Goal: Information Seeking & Learning: Learn about a topic

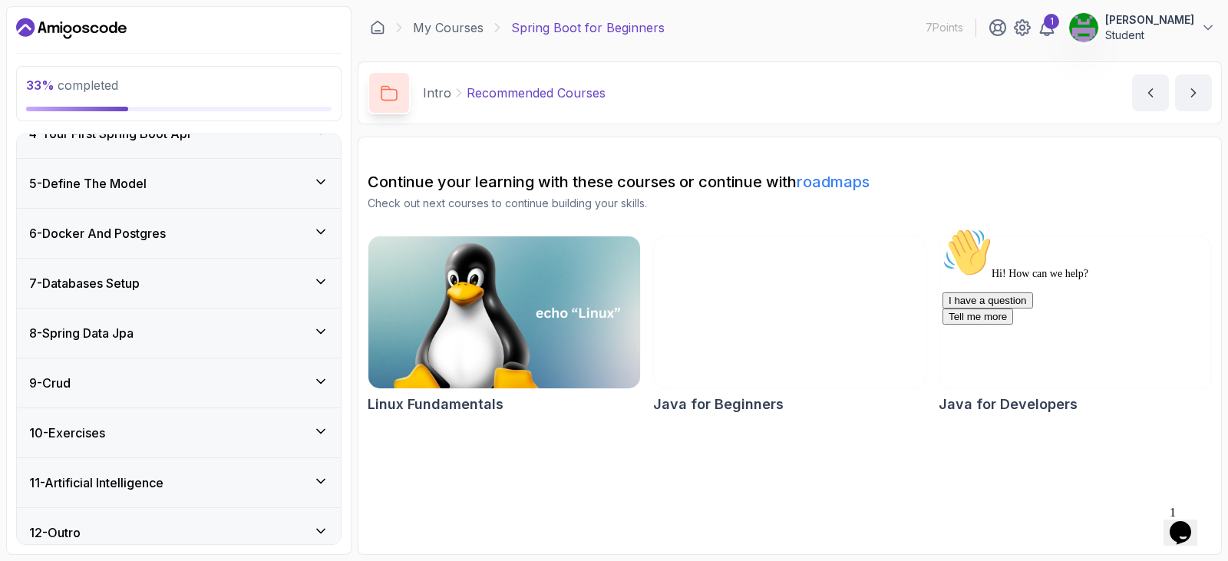
scroll to position [317, 0]
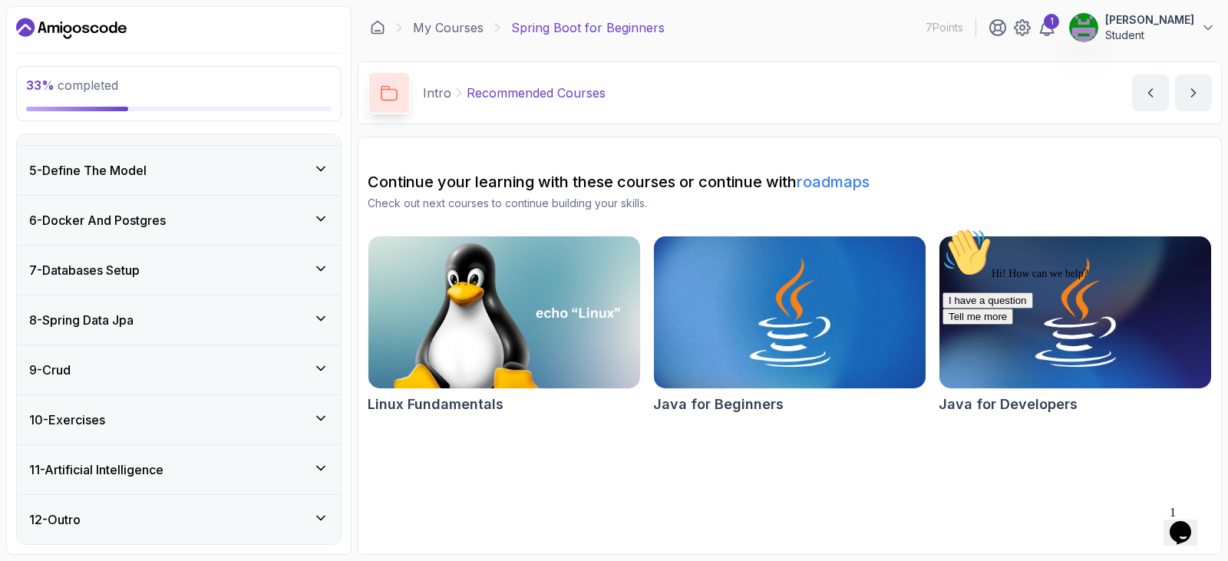
drag, startPoint x: 183, startPoint y: 261, endPoint x: 174, endPoint y: 237, distance: 25.5
click at [183, 261] on div "7 - Databases Setup" at bounding box center [178, 270] width 299 height 18
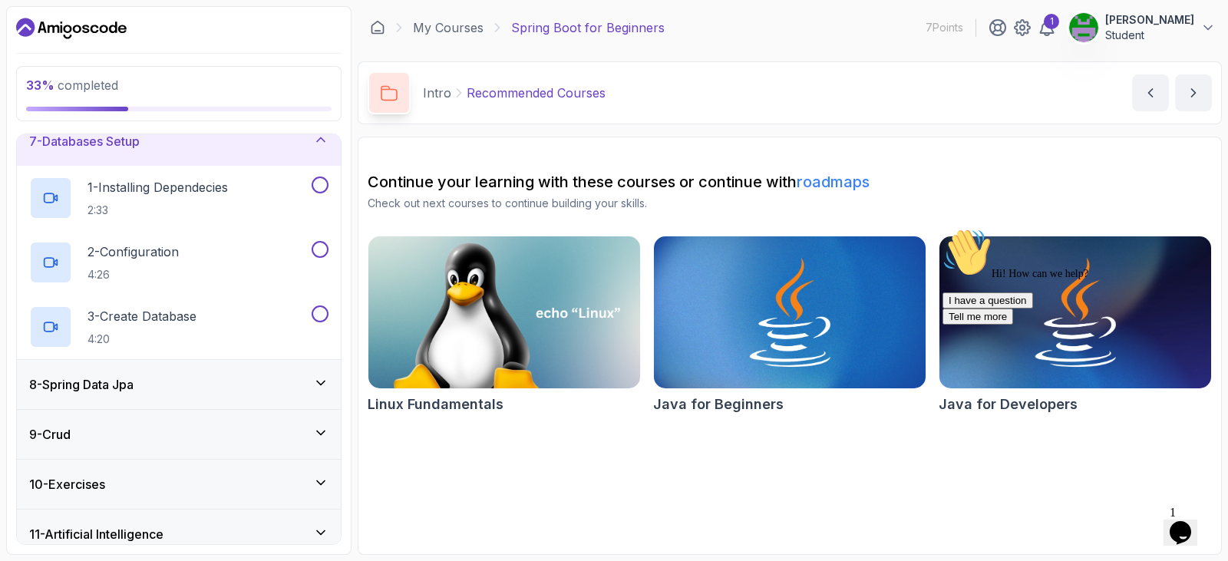
scroll to position [188, 0]
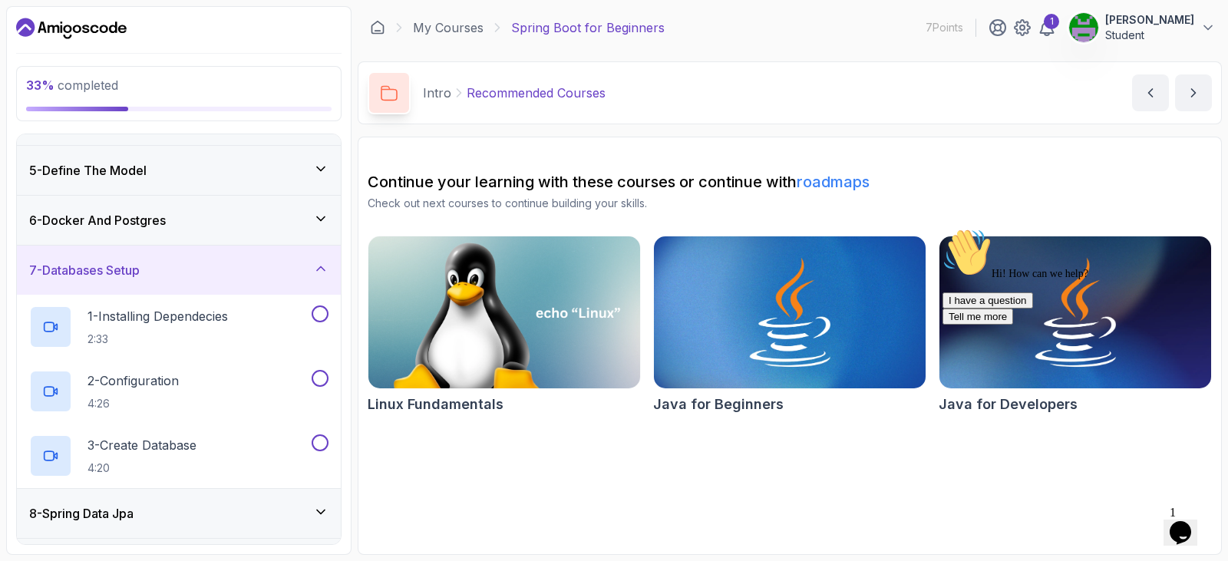
click at [151, 228] on h3 "6 - Docker And Postgres" at bounding box center [97, 220] width 137 height 18
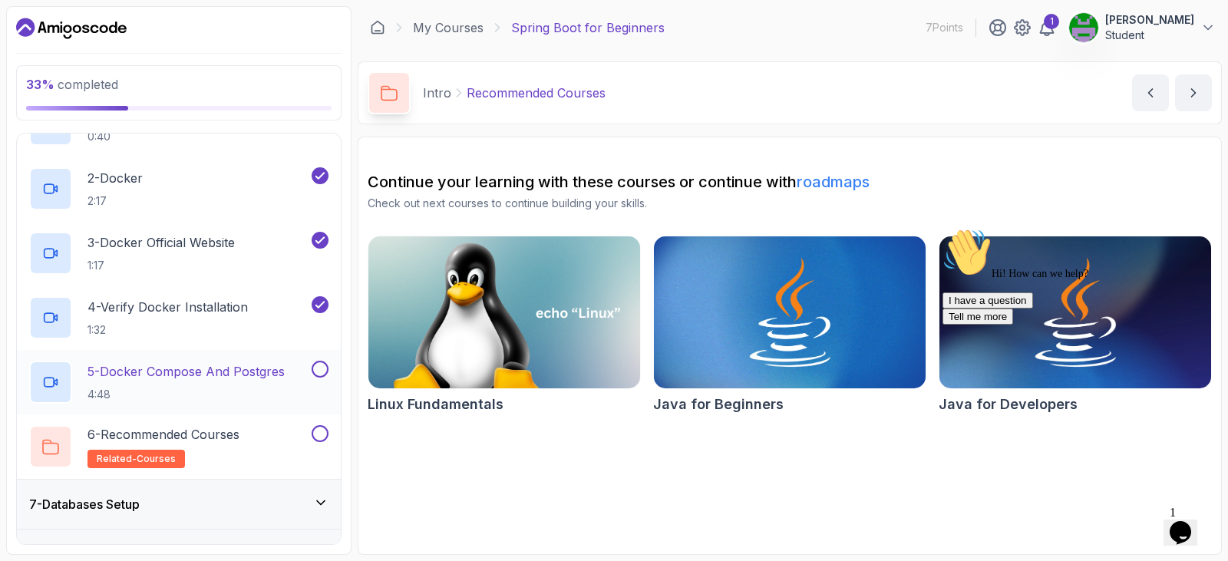
scroll to position [341, 0]
click at [175, 372] on p "5 - Docker Compose And Postgres" at bounding box center [185, 370] width 197 height 18
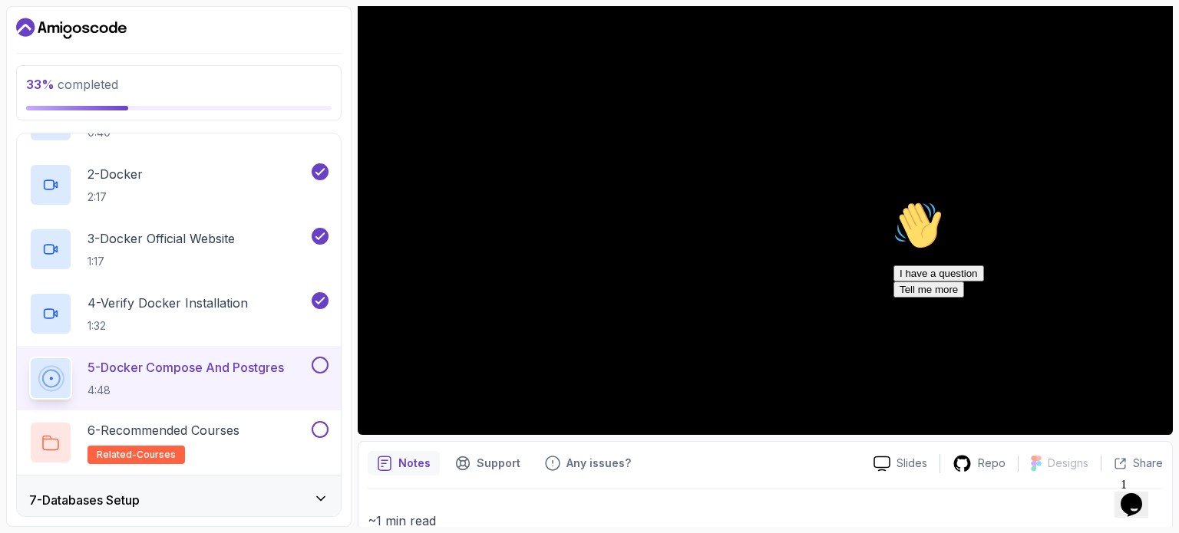
scroll to position [153, 0]
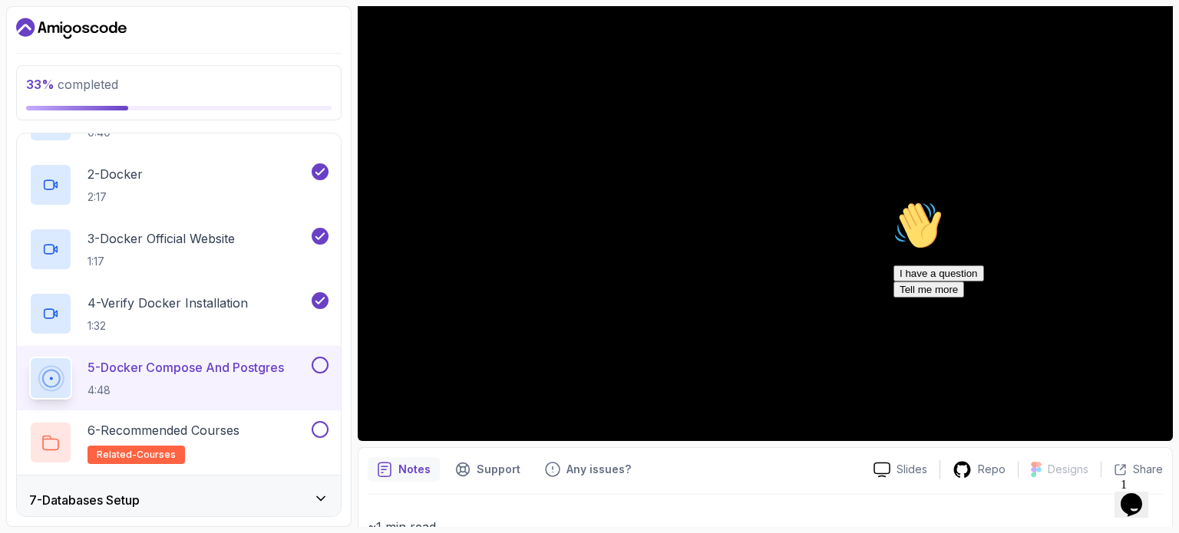
drag, startPoint x: 898, startPoint y: 424, endPoint x: 909, endPoint y: 559, distance: 136.3
click at [592, 298] on div "I have a question Tell me more" at bounding box center [1031, 282] width 276 height 32
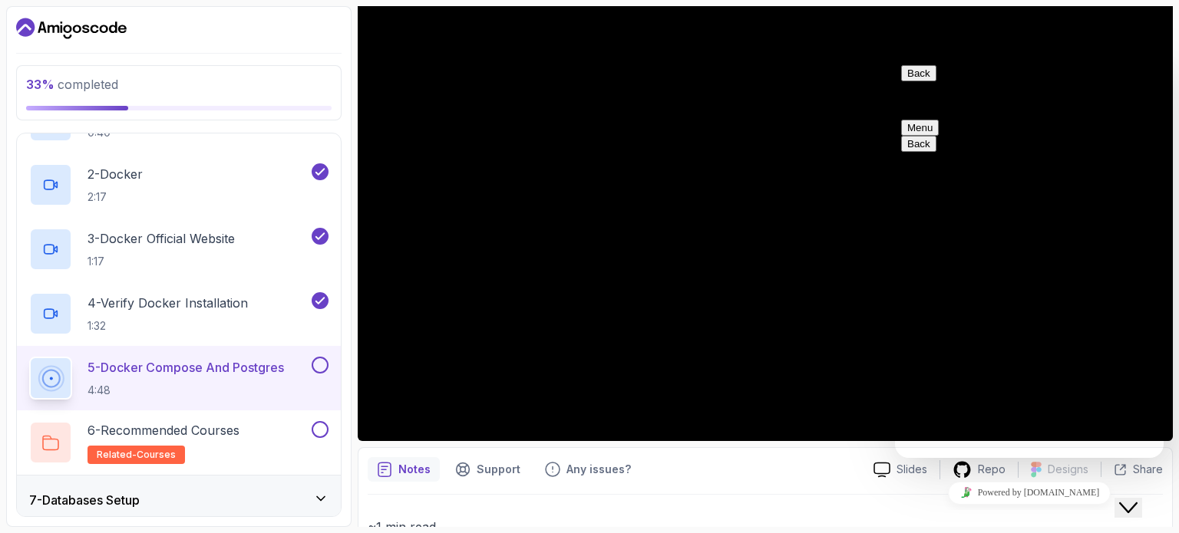
click at [592, 81] on button "Back" at bounding box center [918, 73] width 35 height 16
click at [592, 464] on div "Notes Support Any issues?" at bounding box center [614, 469] width 493 height 25
click at [592, 499] on icon "Close Chat This icon closes the chat window." at bounding box center [1128, 508] width 18 height 18
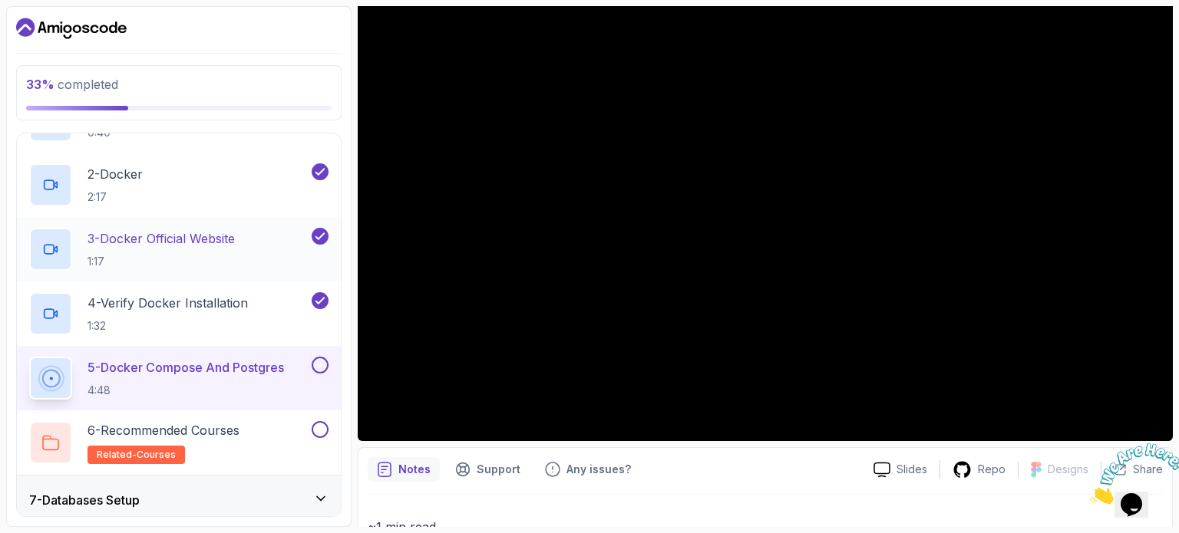
click at [190, 248] on p "3 - Docker Official Website" at bounding box center [160, 238] width 147 height 18
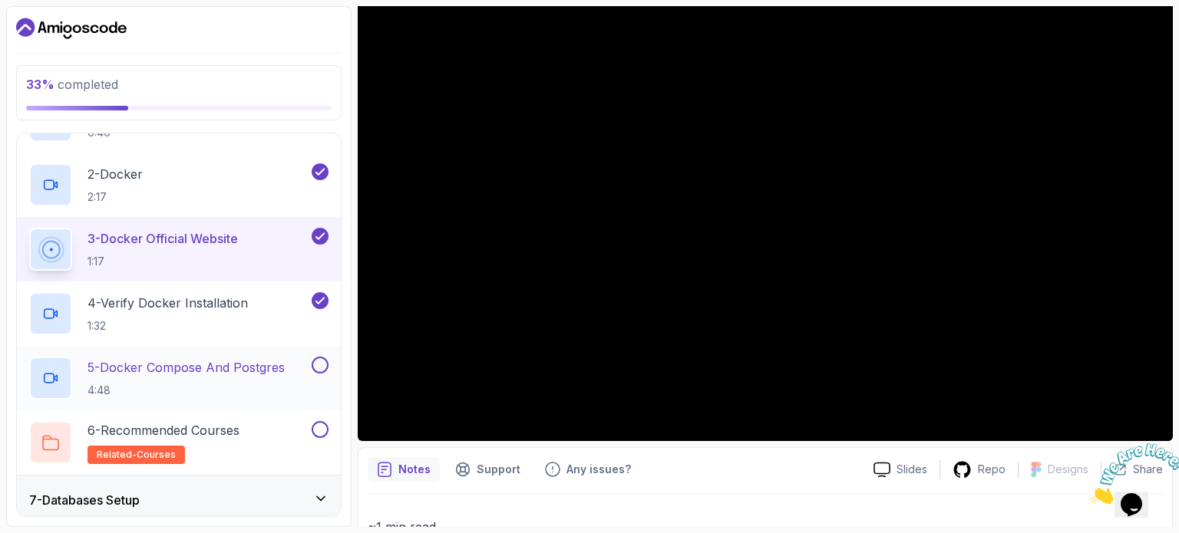
click at [214, 377] on p "5 - Docker Compose And Postgres" at bounding box center [185, 367] width 197 height 18
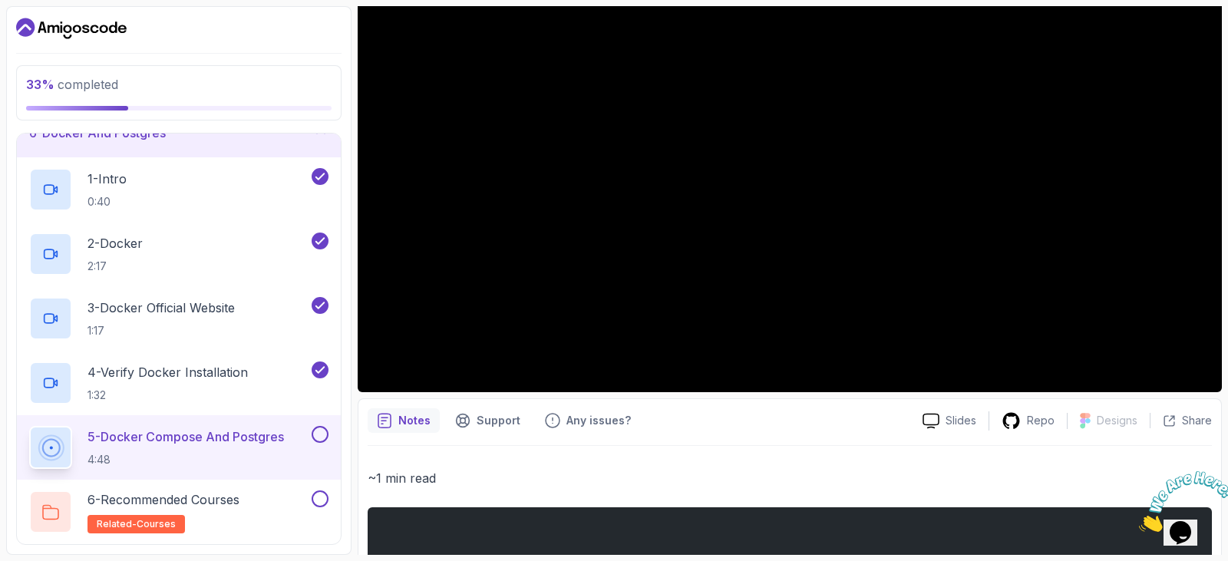
scroll to position [153, 0]
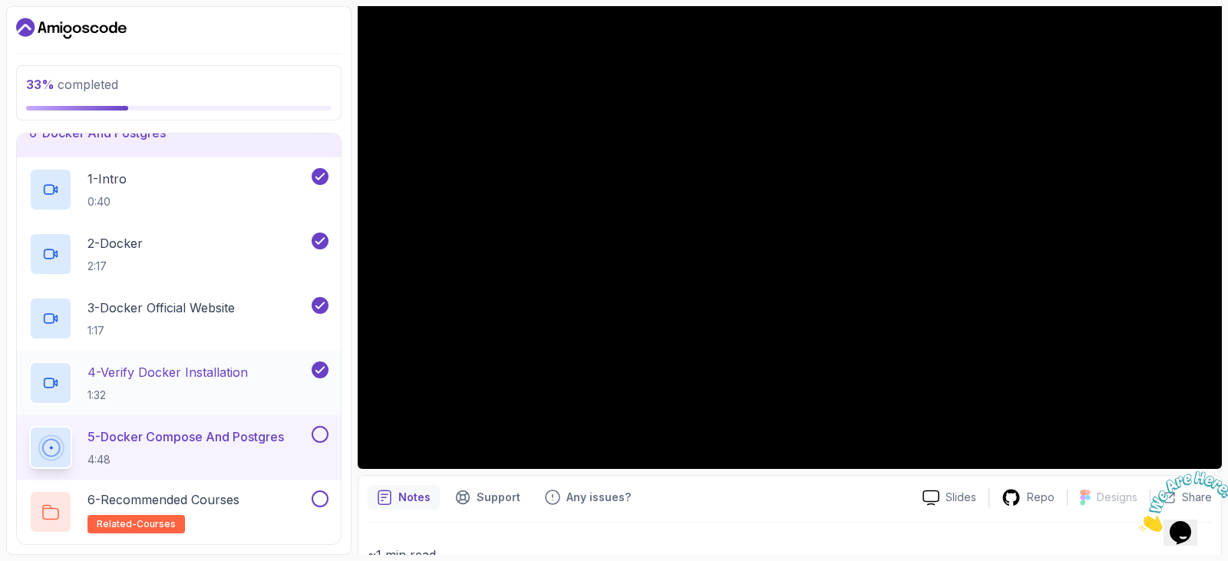
click at [221, 391] on p "1:32" at bounding box center [167, 395] width 160 height 15
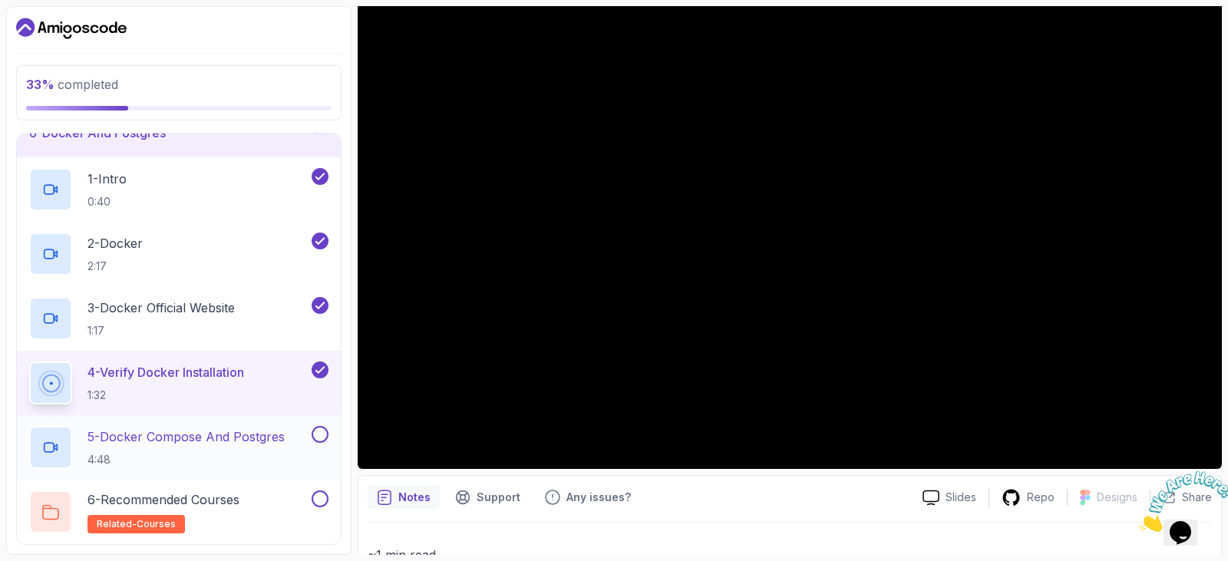
click at [195, 454] on p "4:48" at bounding box center [185, 459] width 197 height 15
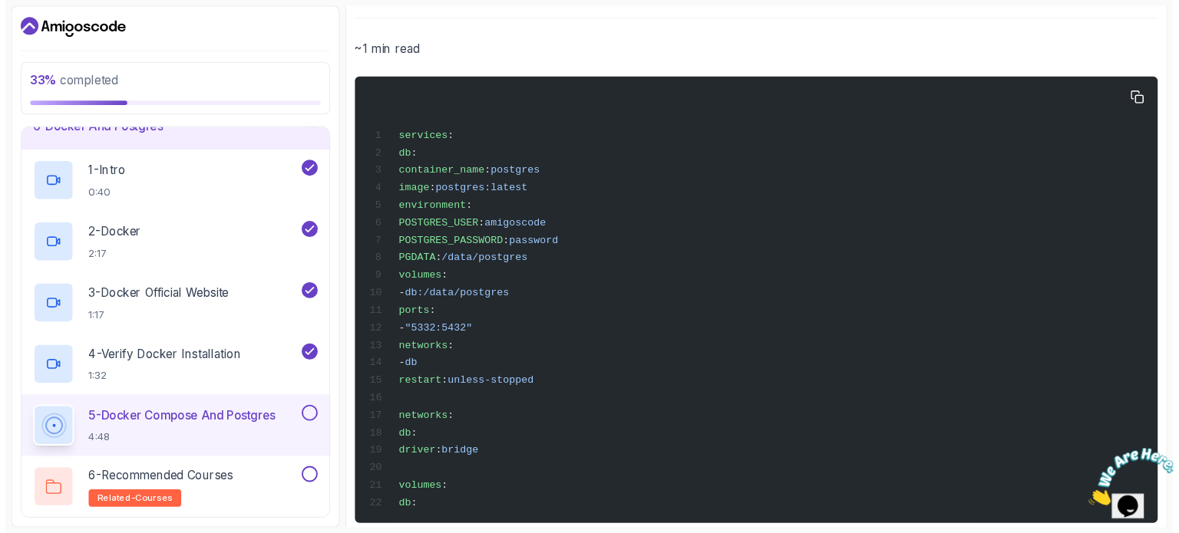
scroll to position [701, 0]
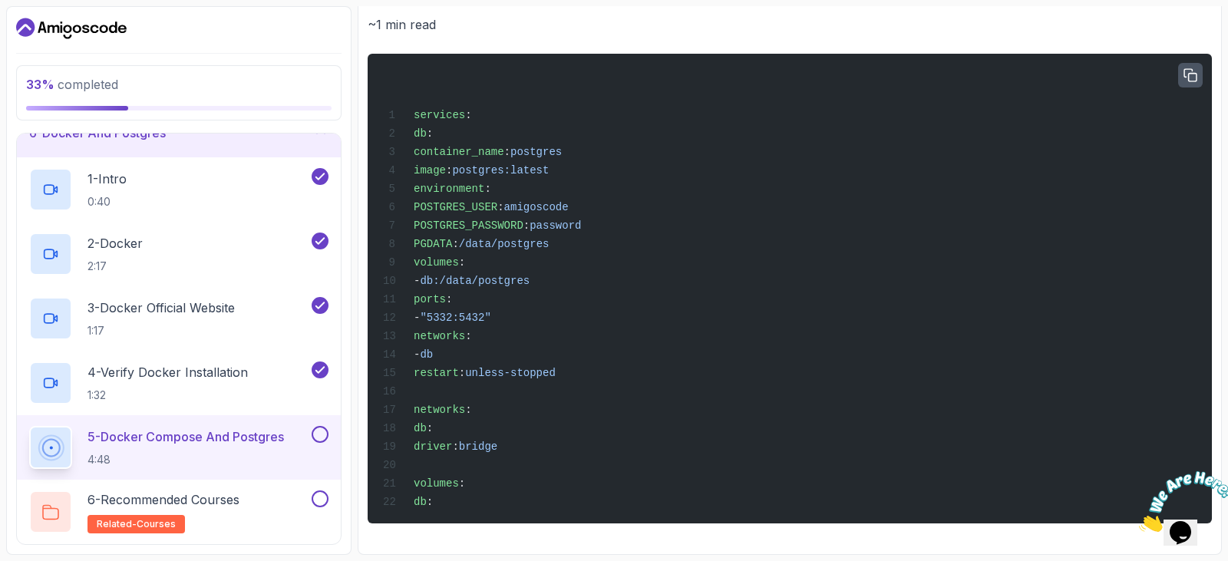
click at [592, 69] on icon "button" at bounding box center [1190, 76] width 14 height 14
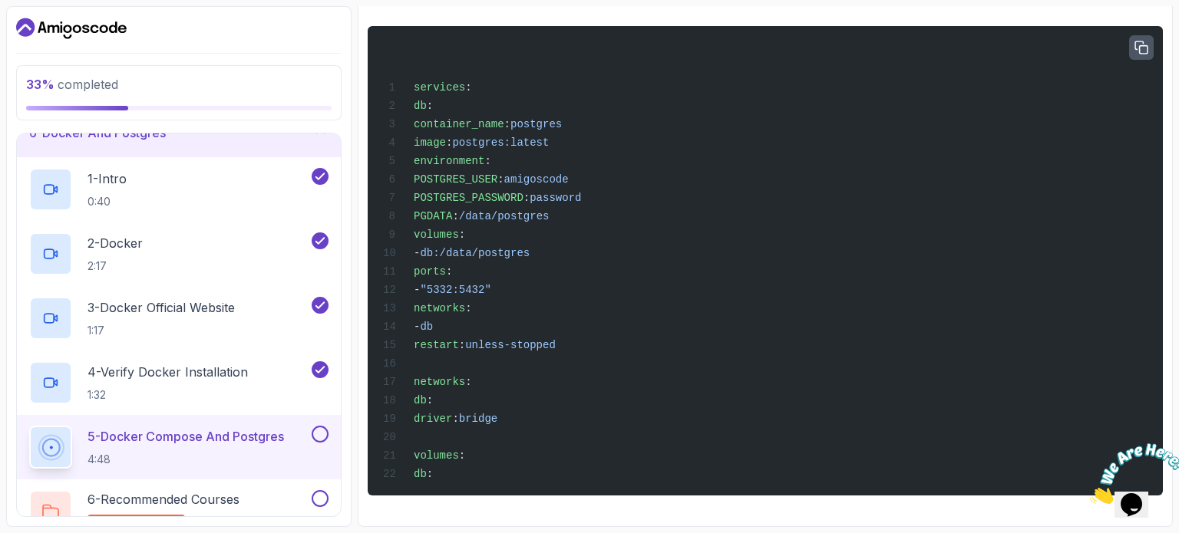
scroll to position [683, 0]
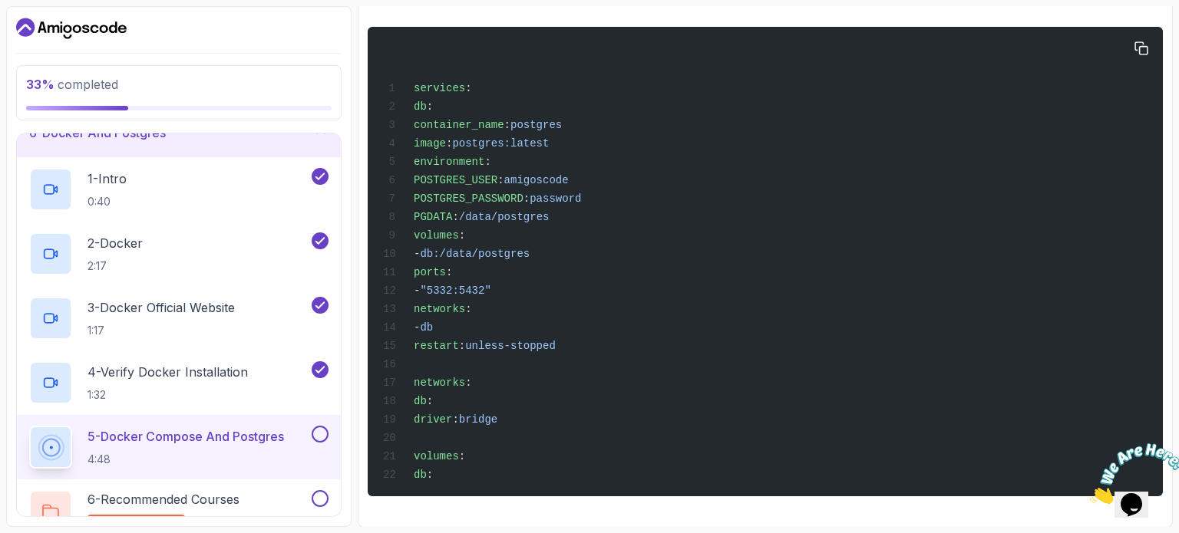
click at [592, 313] on div "services : db : container_name : postgres image : postgres:latest environment :…" at bounding box center [765, 261] width 770 height 451
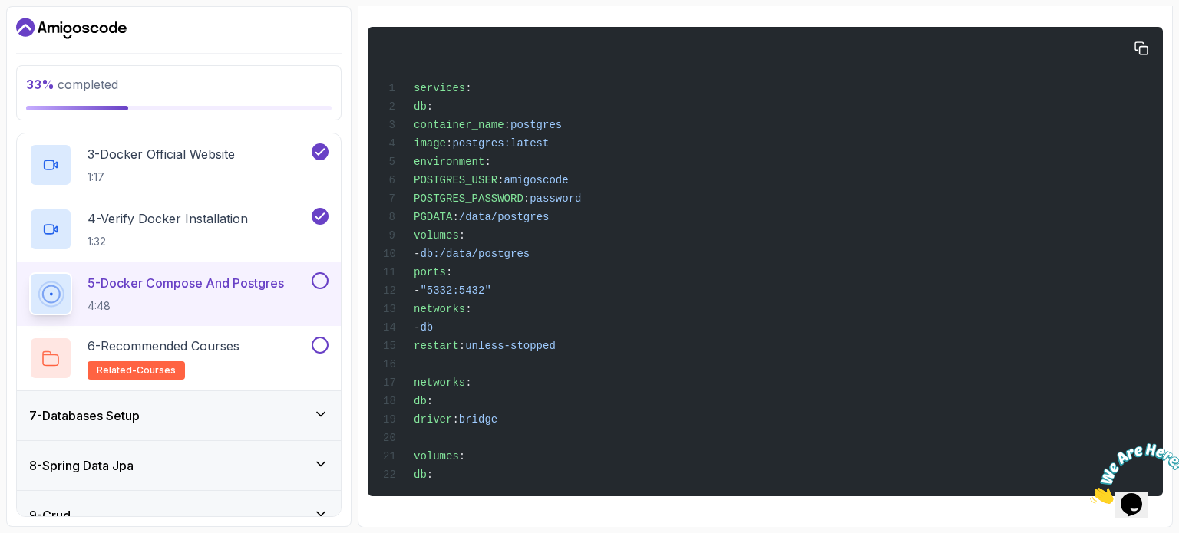
click at [592, 365] on div "services : db : container_name : postgres image : postgres:latest environment :…" at bounding box center [765, 261] width 770 height 451
click at [592, 493] on icon "Close" at bounding box center [1090, 499] width 0 height 13
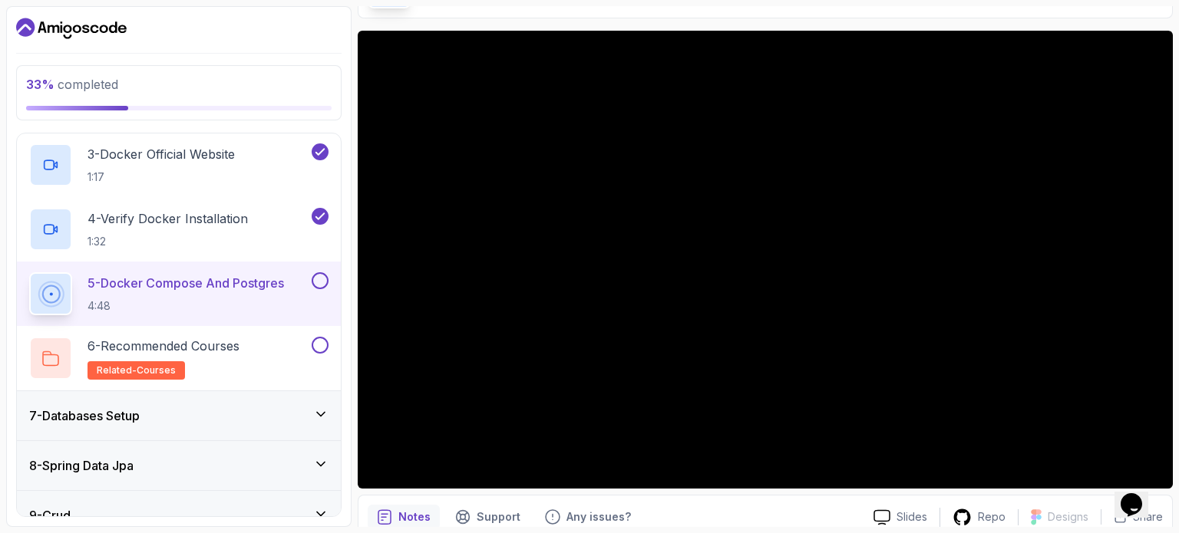
scroll to position [146, 0]
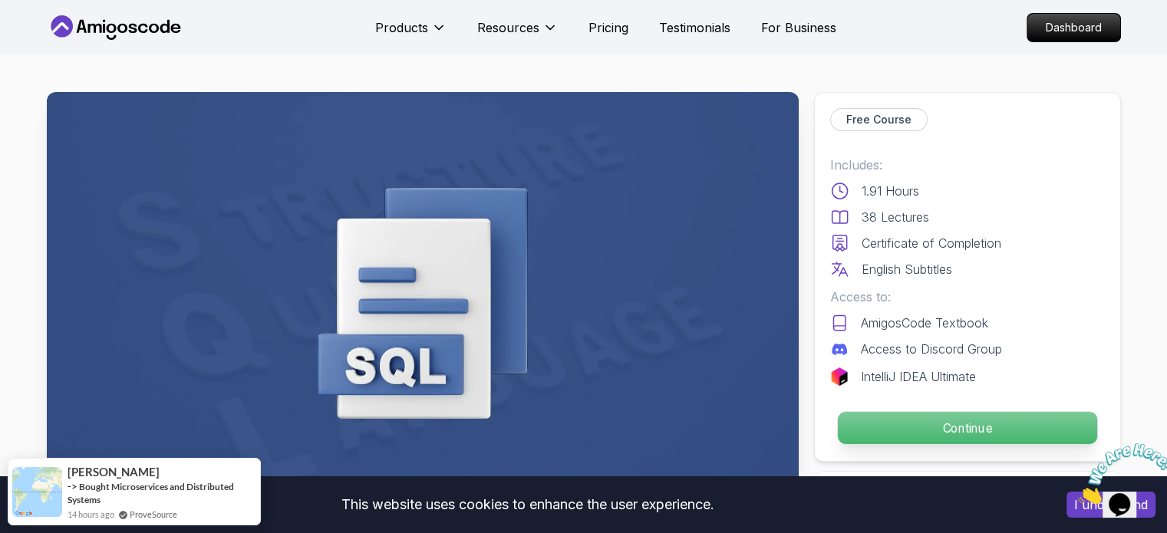
click at [955, 427] on p "Continue" at bounding box center [966, 428] width 259 height 32
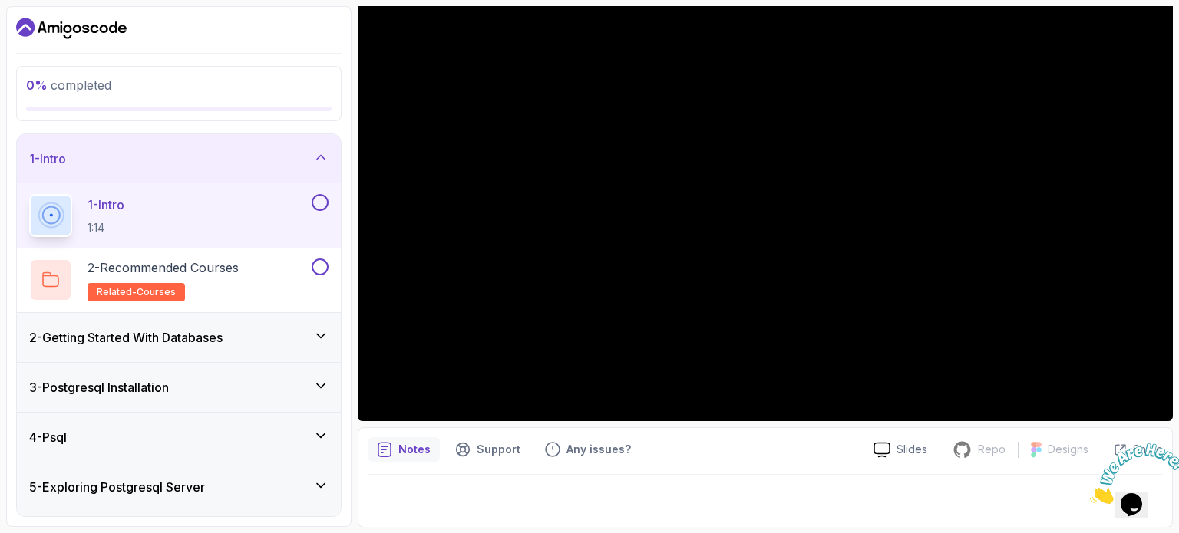
scroll to position [173, 0]
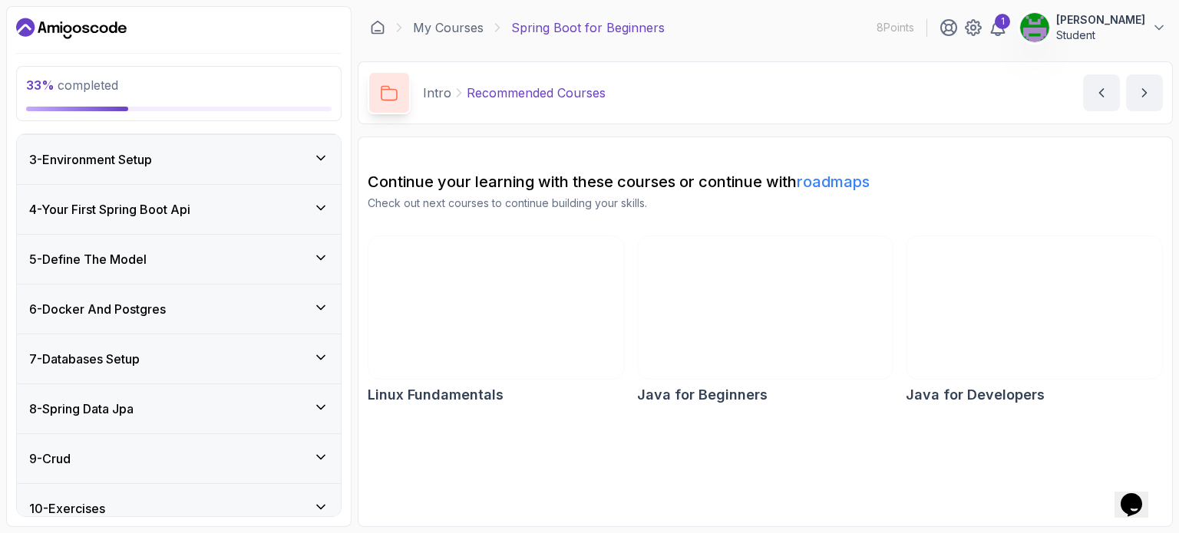
scroll to position [341, 0]
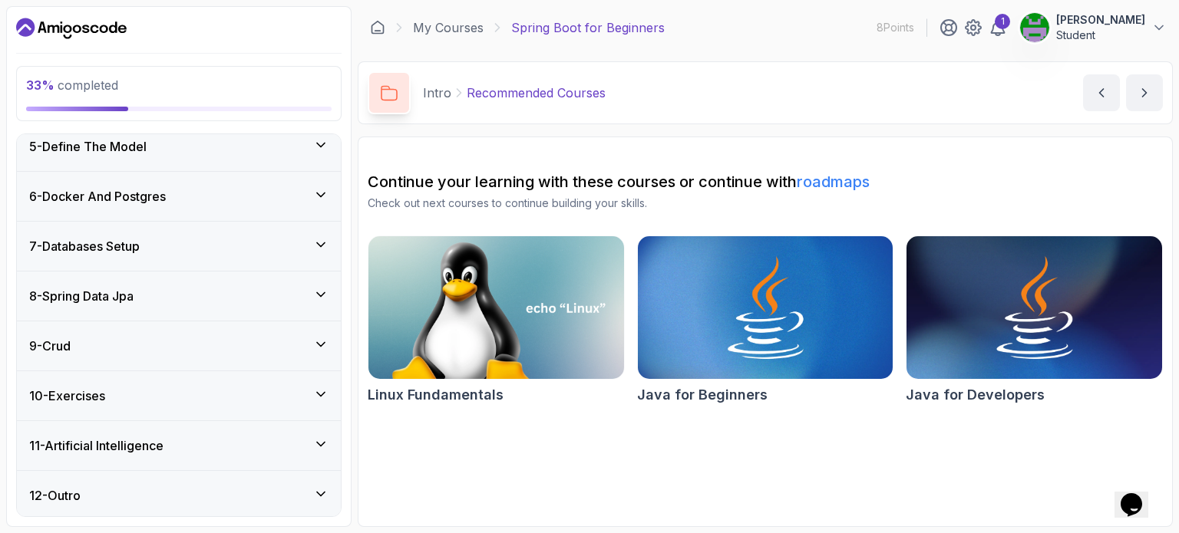
drag, startPoint x: 180, startPoint y: 226, endPoint x: 182, endPoint y: 194, distance: 32.3
click at [180, 226] on div "7 - Databases Setup" at bounding box center [179, 246] width 324 height 49
click at [182, 194] on div "6 - Docker And Postgres" at bounding box center [178, 196] width 299 height 18
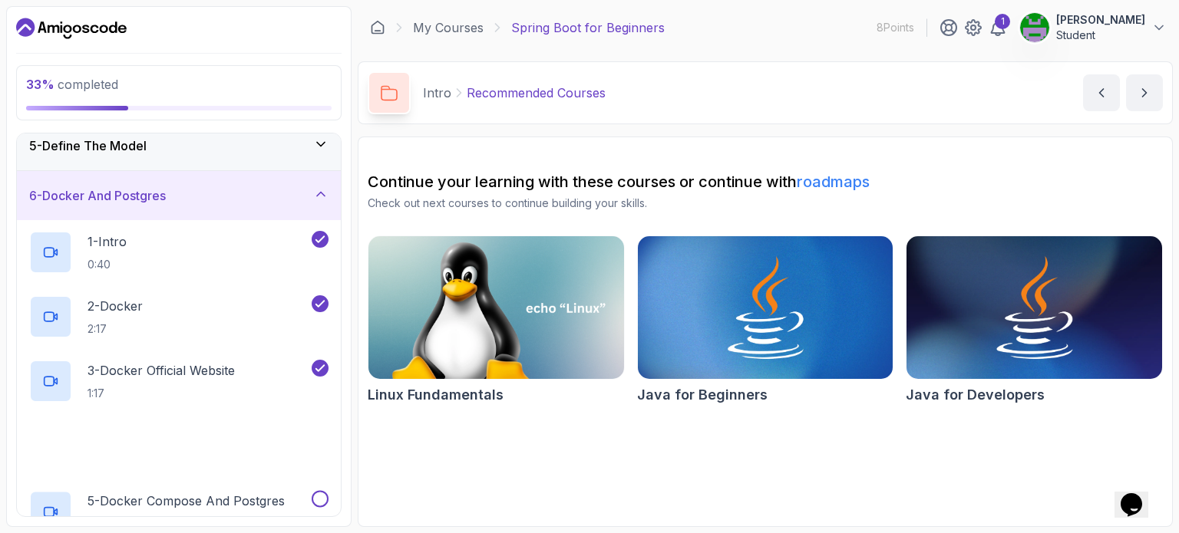
scroll to position [519, 0]
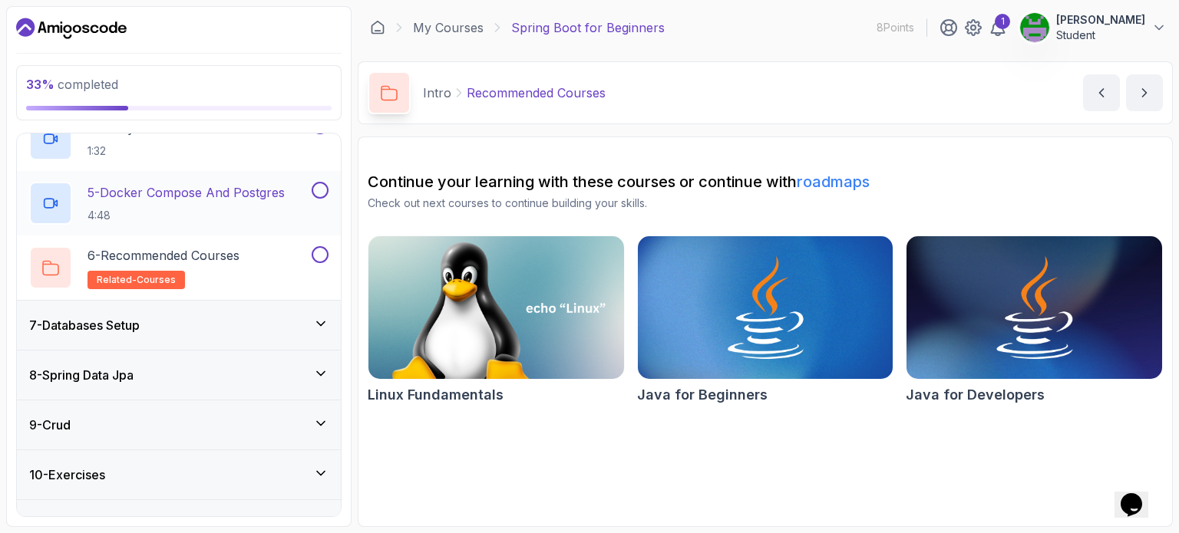
click at [255, 190] on p "5 - Docker Compose And Postgres" at bounding box center [185, 192] width 197 height 18
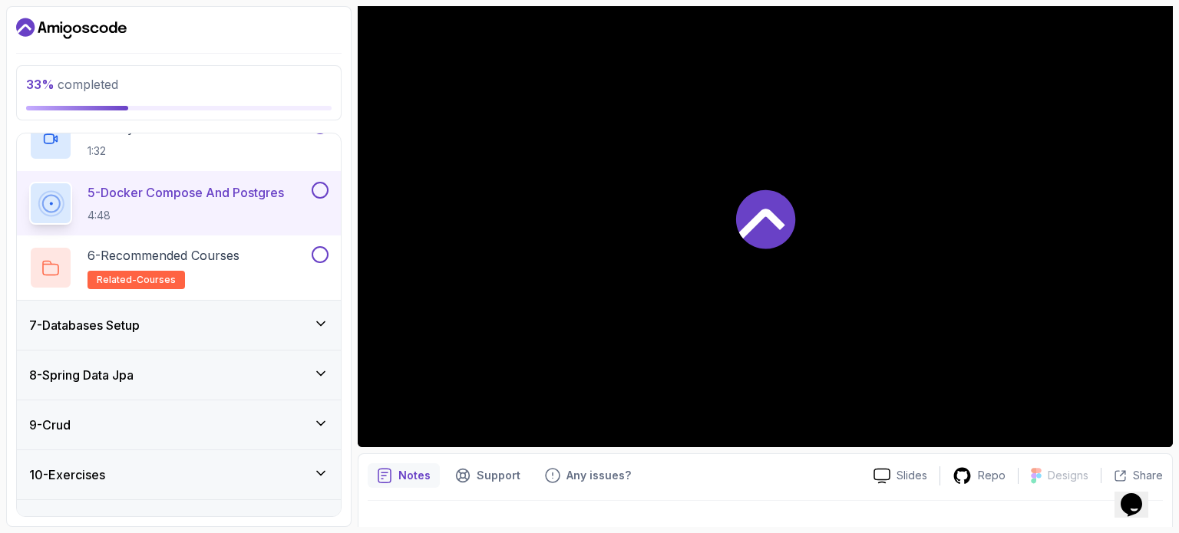
scroll to position [230, 0]
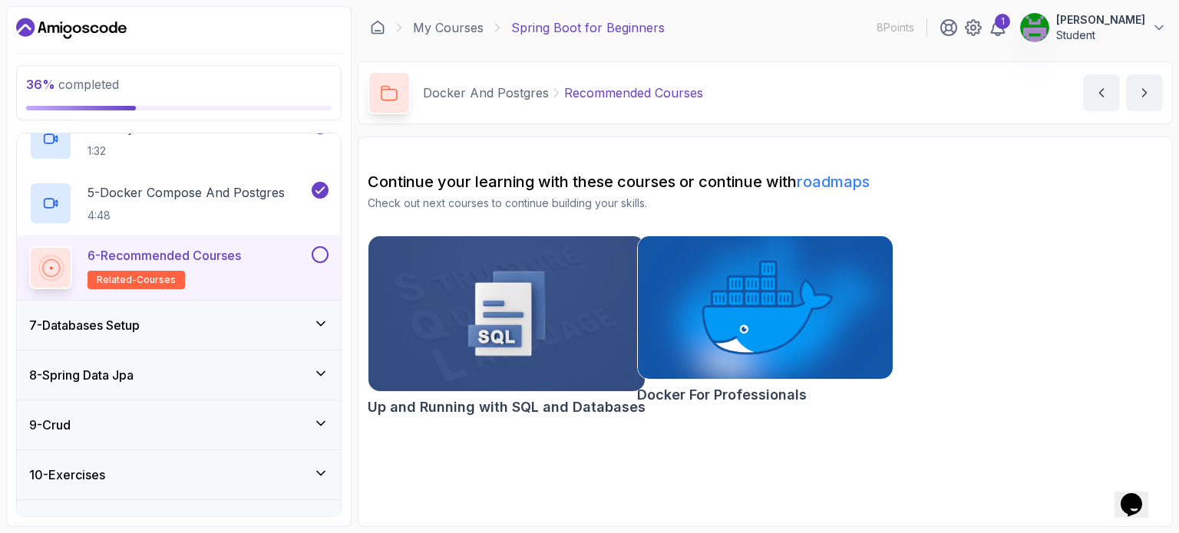
click at [181, 325] on div "7 - Databases Setup" at bounding box center [178, 325] width 299 height 18
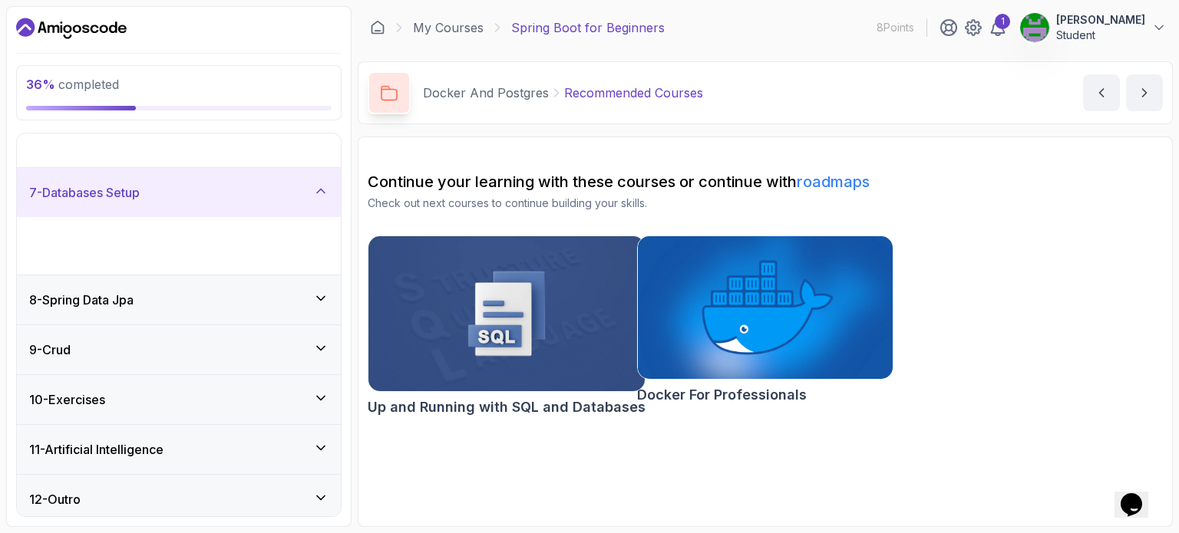
scroll to position [212, 0]
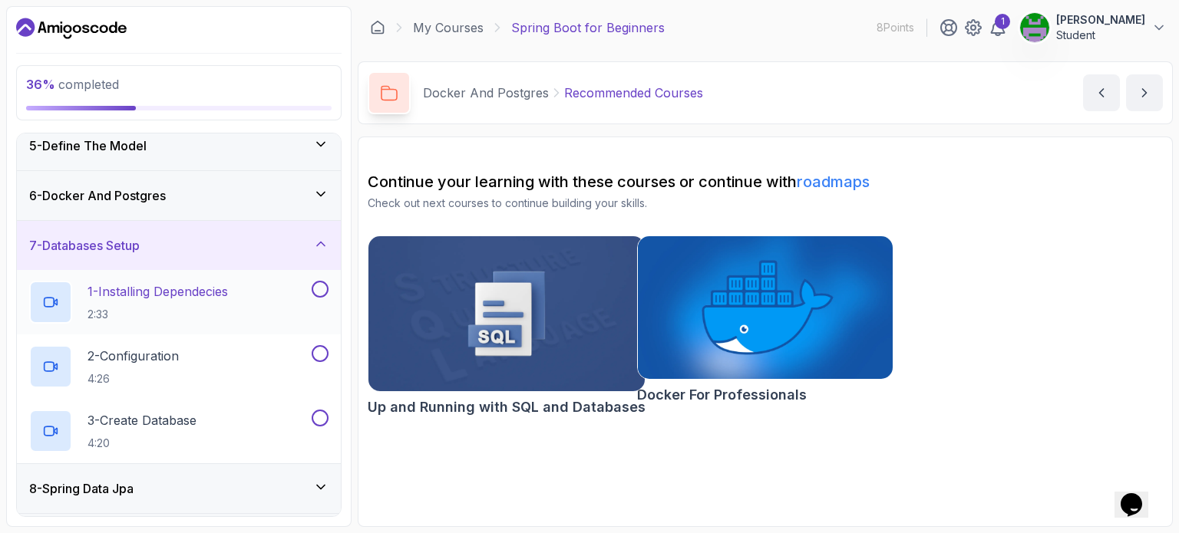
click at [167, 295] on p "1 - Installing Dependecies" at bounding box center [157, 291] width 140 height 18
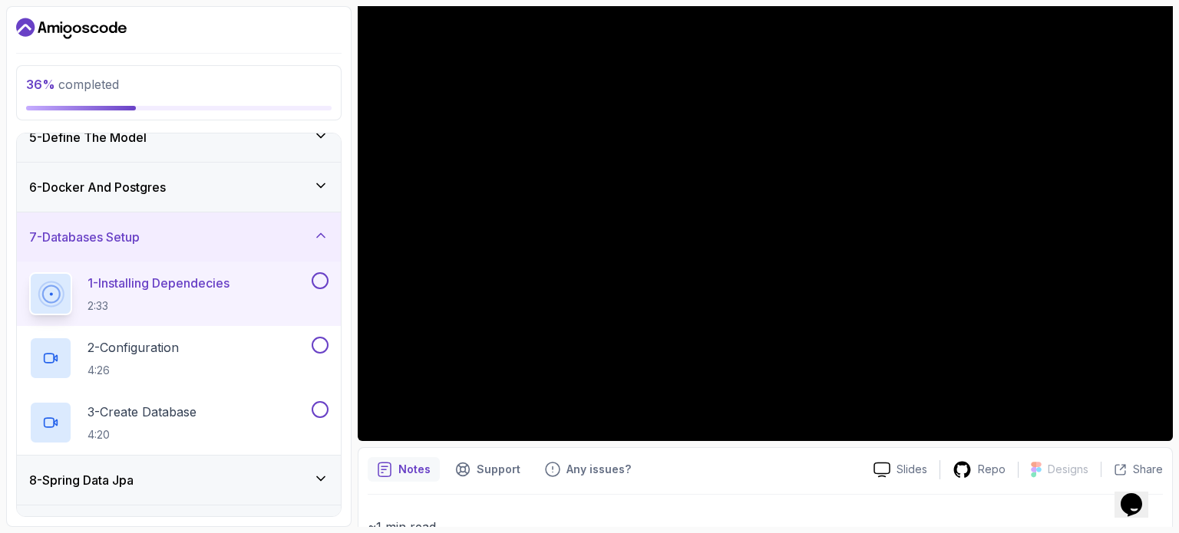
scroll to position [252, 0]
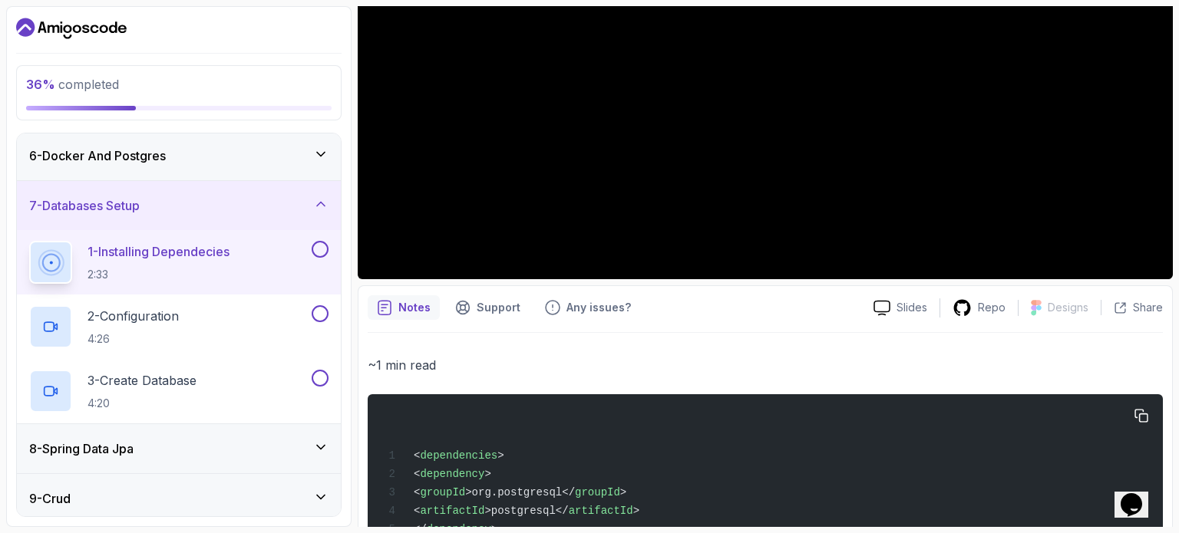
scroll to position [153, 0]
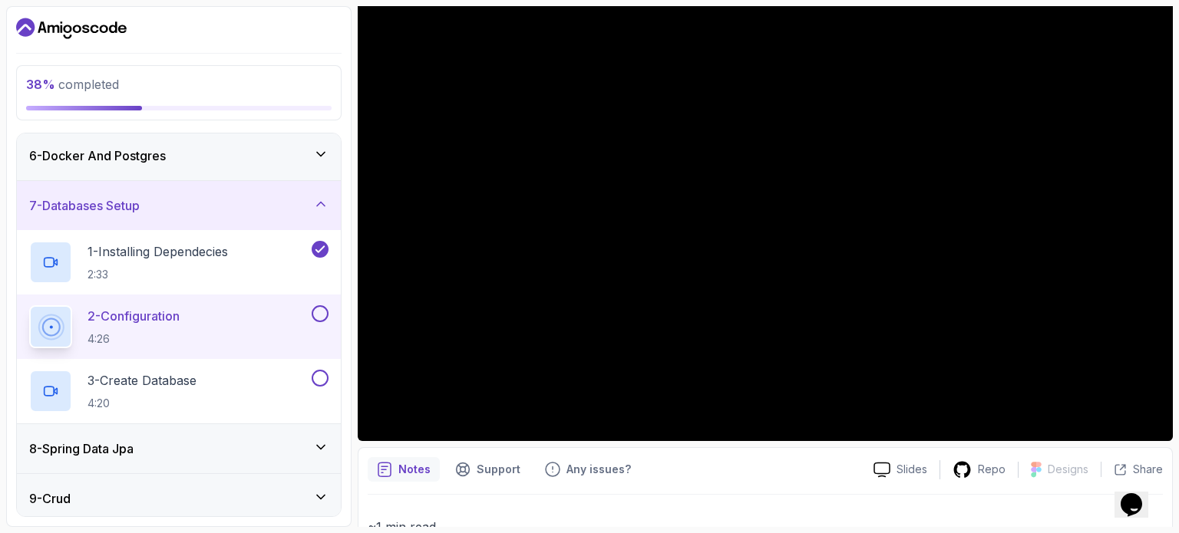
click at [174, 148] on div "6 - Docker And Postgres" at bounding box center [178, 156] width 299 height 18
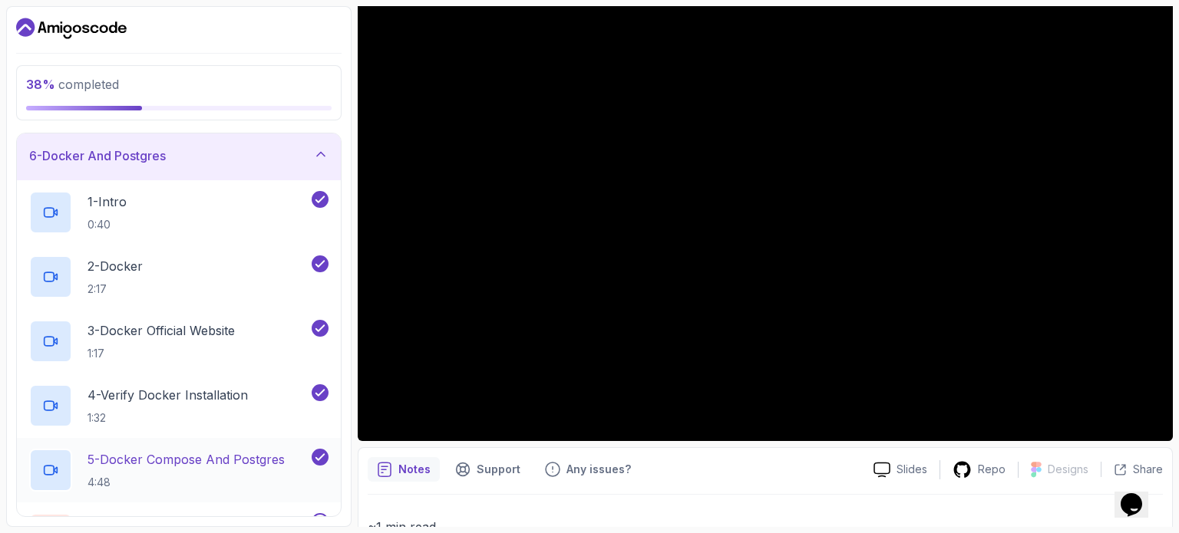
click at [220, 466] on p "5 - Docker Compose And Postgres" at bounding box center [185, 459] width 197 height 18
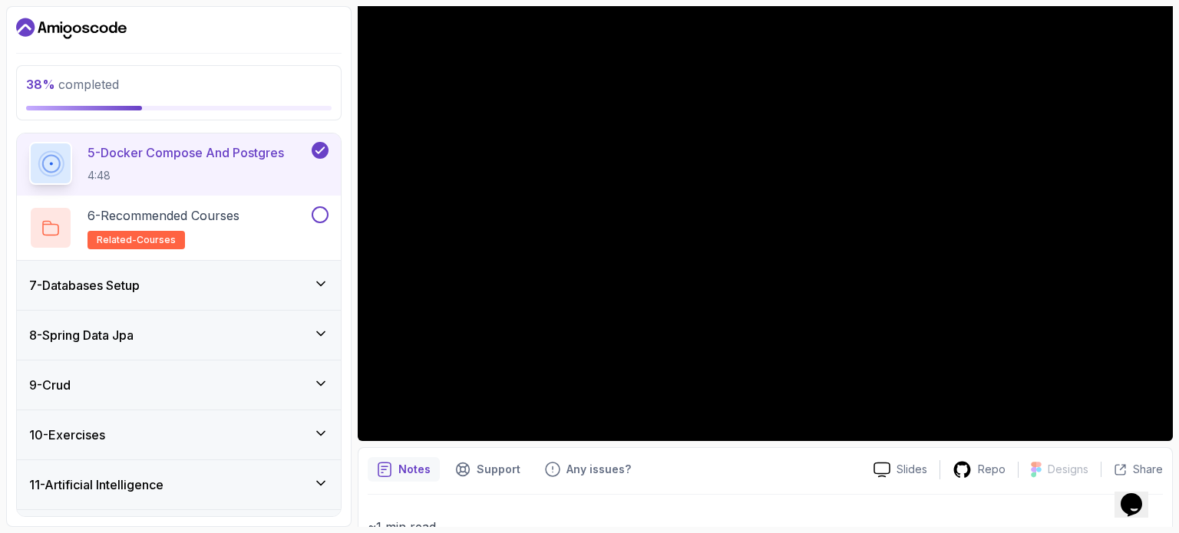
click at [160, 296] on div "7 - Databases Setup" at bounding box center [179, 285] width 324 height 49
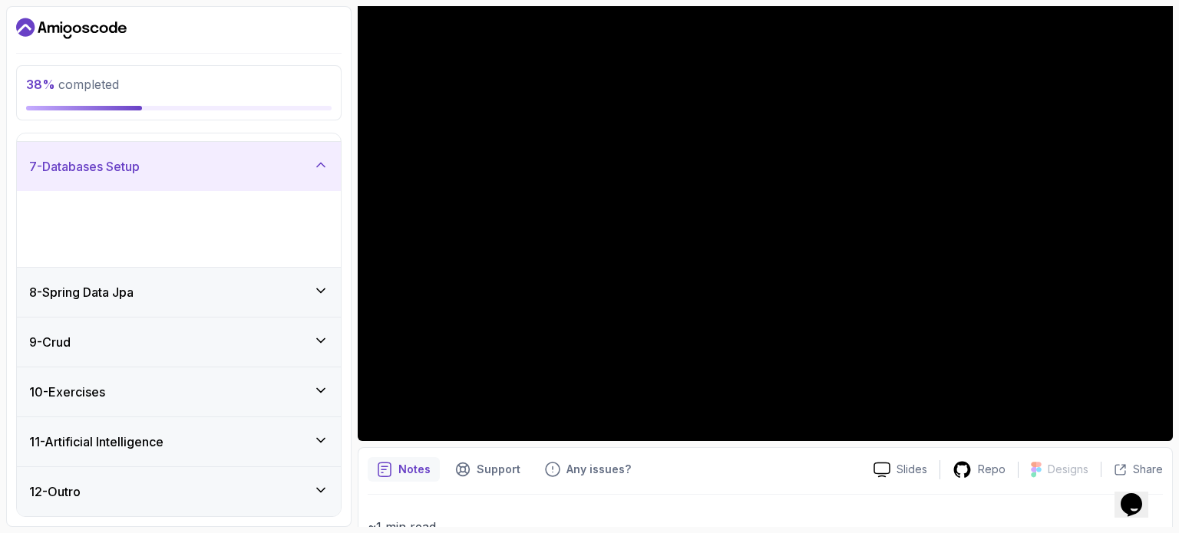
scroll to position [212, 0]
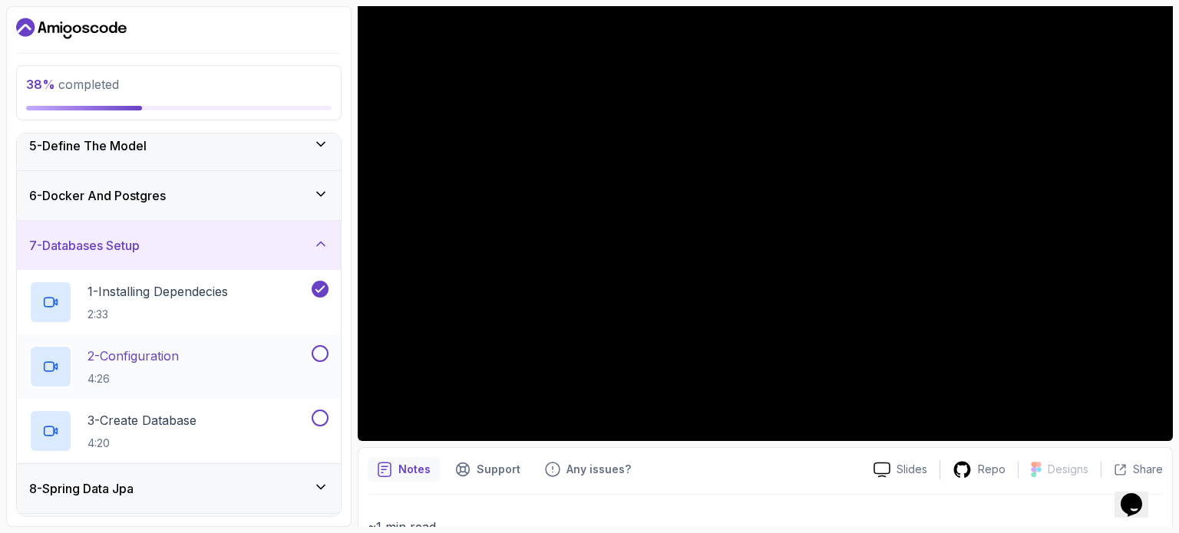
click at [200, 381] on div "2 - Configuration 4:26" at bounding box center [168, 366] width 279 height 43
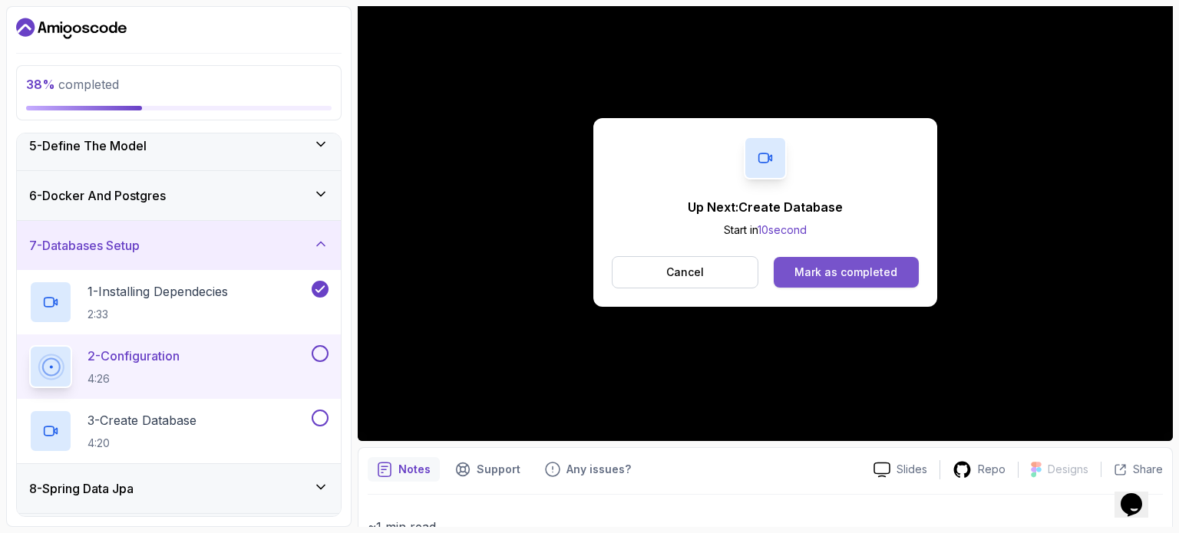
click at [863, 284] on button "Mark as completed" at bounding box center [846, 272] width 145 height 31
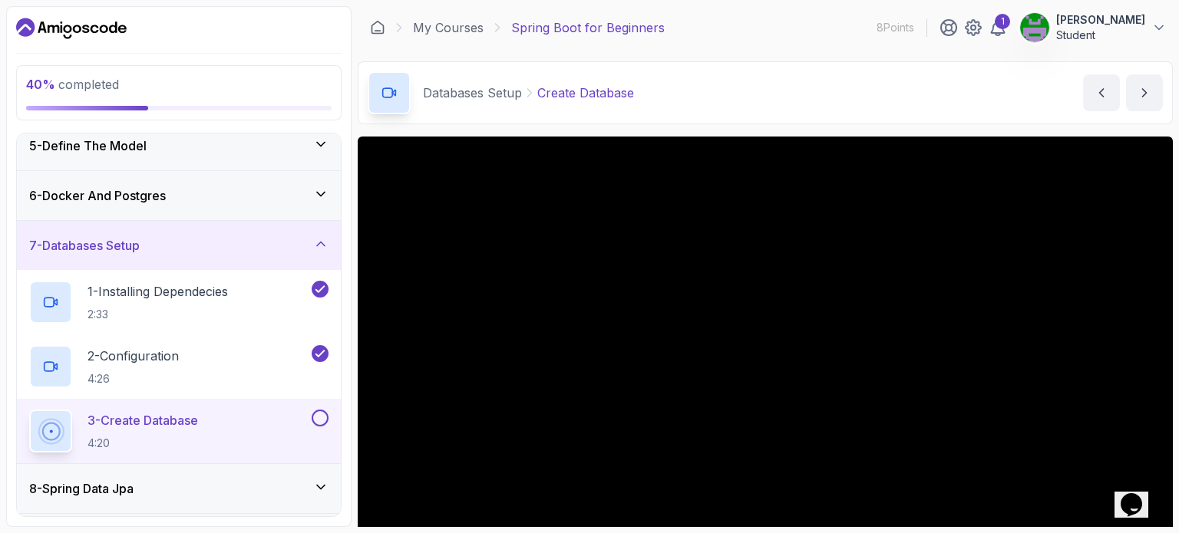
scroll to position [153, 0]
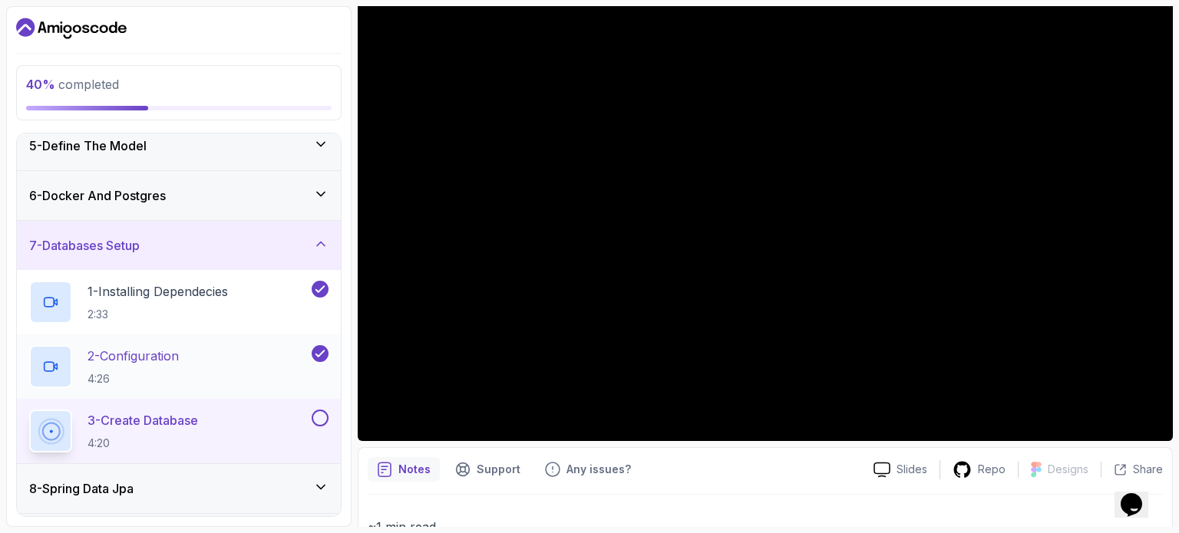
click at [198, 346] on div "2 - Configuration 4:26" at bounding box center [168, 366] width 279 height 43
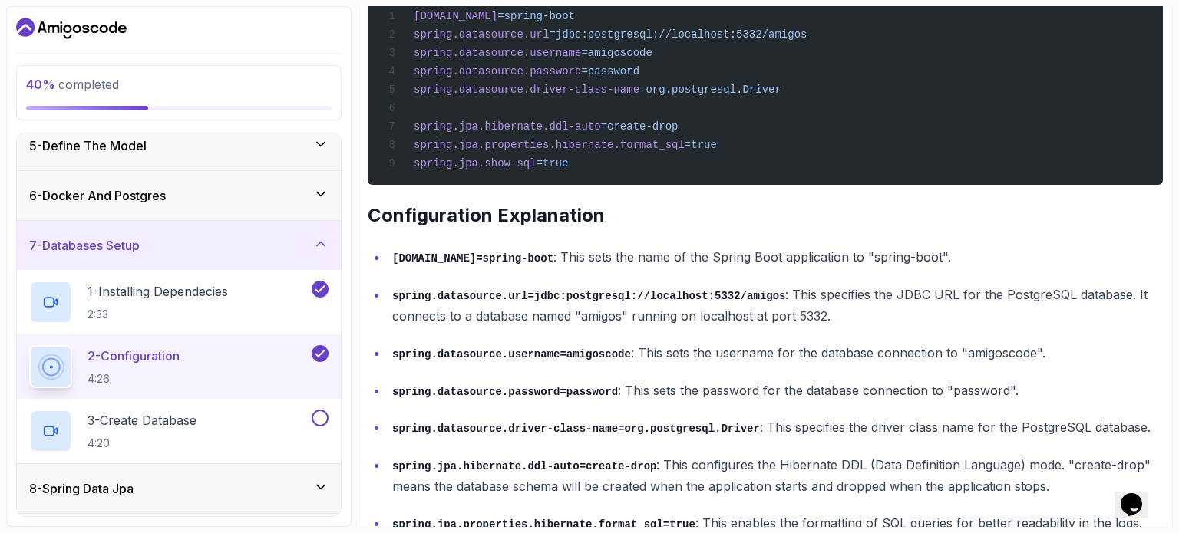
scroll to position [536, 0]
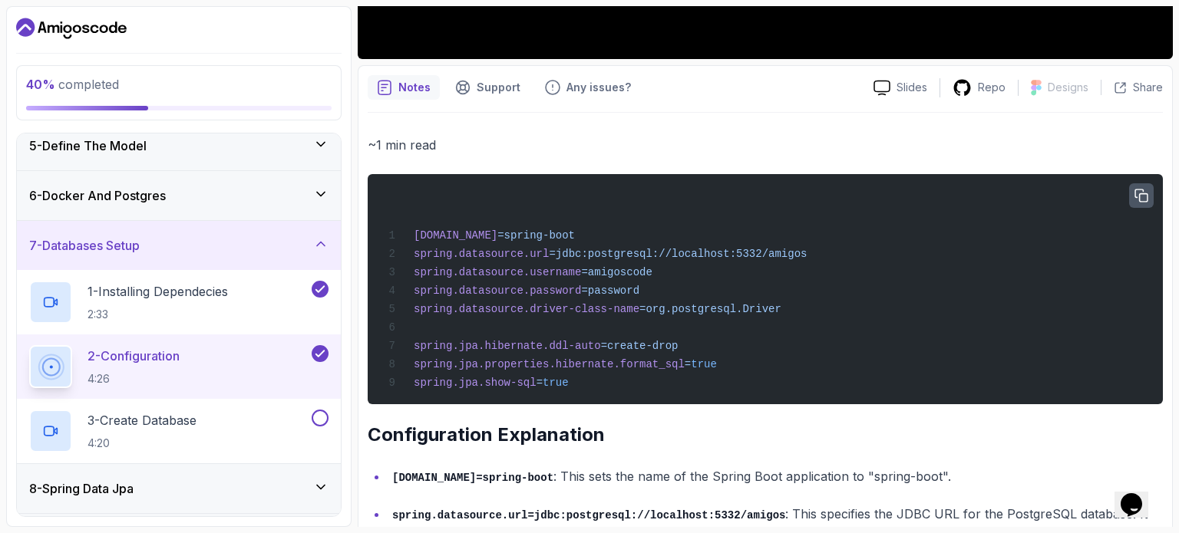
click at [1137, 194] on icon "button" at bounding box center [1141, 197] width 14 height 14
click at [872, 213] on div "spring.application.name =spring-boot spring.datasource.url =jdbc:postgresql://l…" at bounding box center [765, 289] width 770 height 212
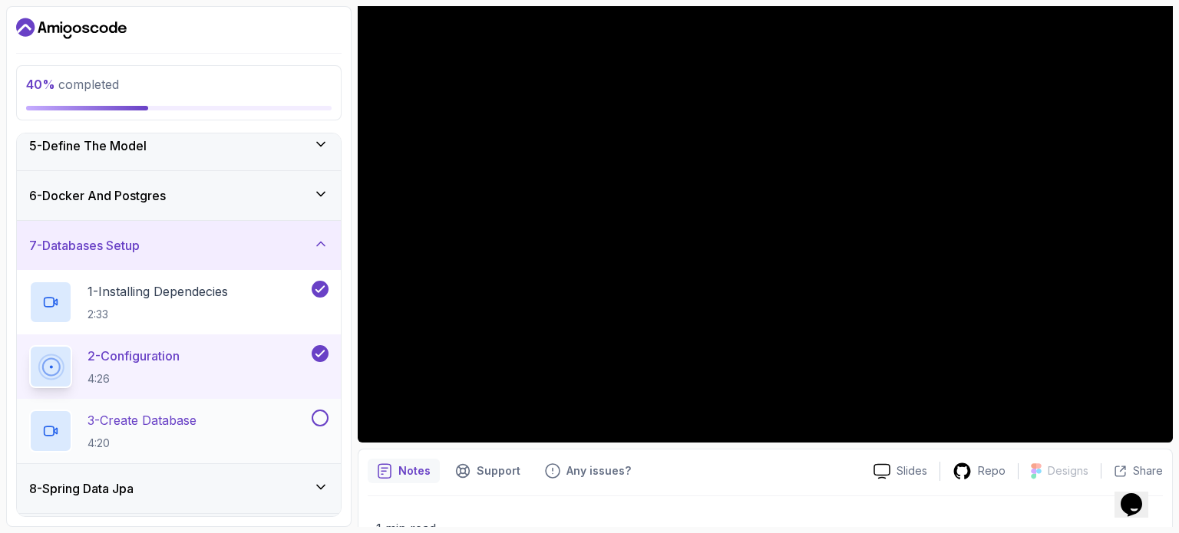
click at [212, 423] on div "3 - Create Database 4:20" at bounding box center [168, 431] width 279 height 43
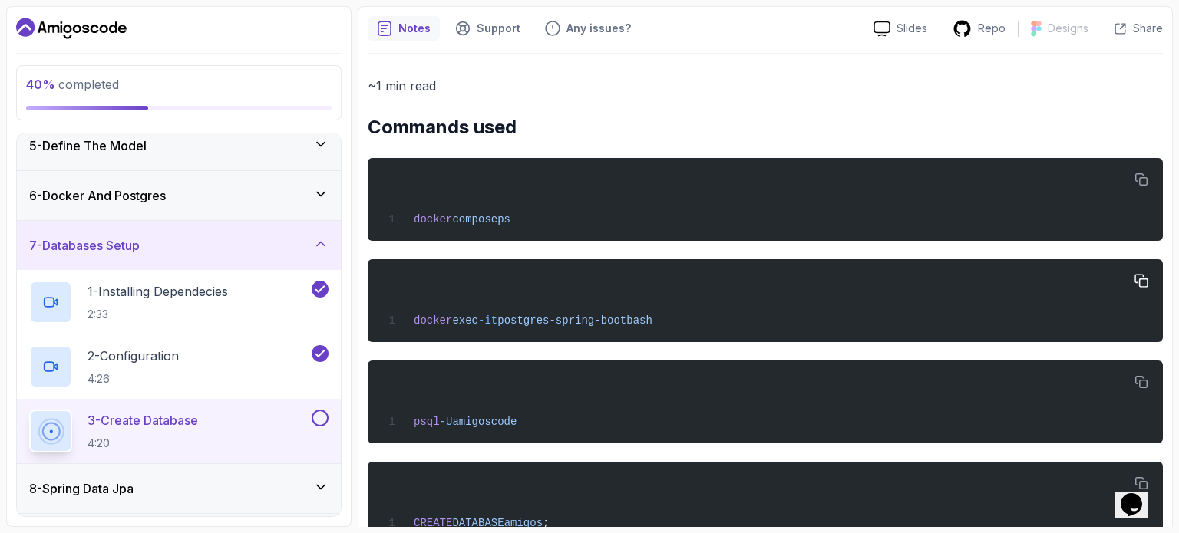
scroll to position [643, 0]
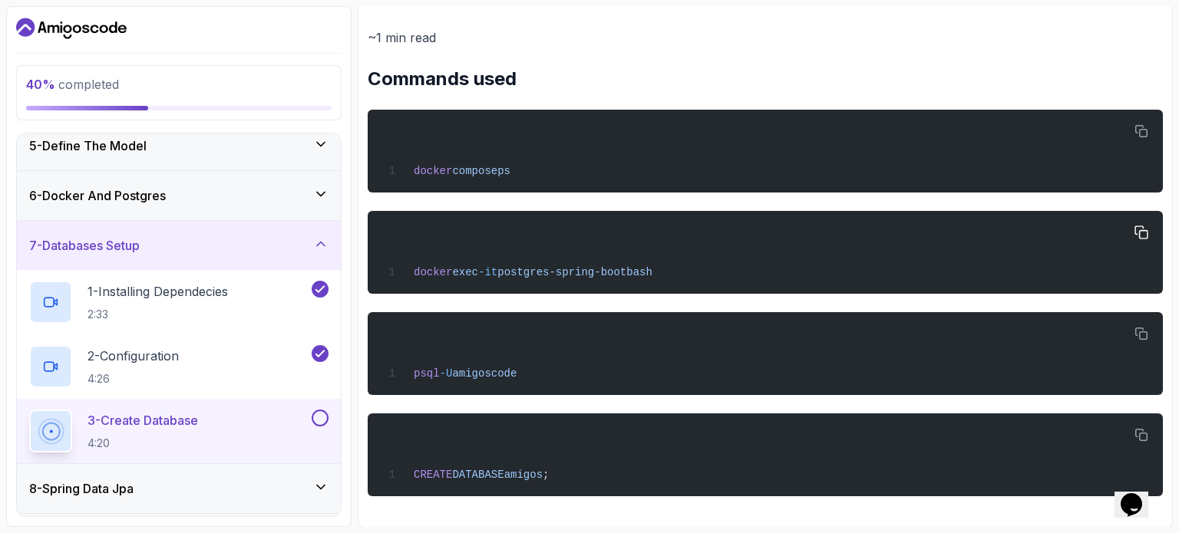
drag, startPoint x: 417, startPoint y: 279, endPoint x: 679, endPoint y: 259, distance: 262.4
click at [679, 259] on div "docker exec -it postgres-spring-boot bash" at bounding box center [765, 252] width 770 height 64
click at [678, 266] on div "docker exec -it postgres-spring-boot bash" at bounding box center [765, 252] width 770 height 64
click at [536, 287] on pre "docker exec -it postgres-spring-boot bash" at bounding box center [765, 252] width 795 height 83
drag, startPoint x: 518, startPoint y: 378, endPoint x: 437, endPoint y: 373, distance: 81.5
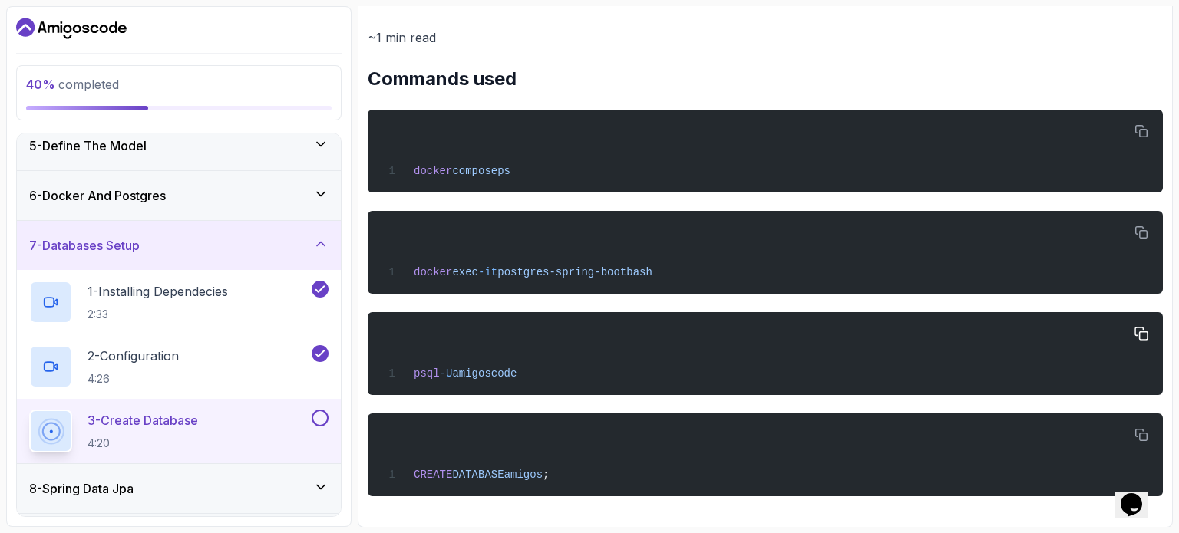
click at [407, 373] on div "psql -U amigoscode" at bounding box center [765, 354] width 770 height 64
click at [565, 368] on div "psql -U amigoscode" at bounding box center [765, 354] width 770 height 64
drag, startPoint x: 450, startPoint y: 373, endPoint x: 528, endPoint y: 374, distance: 78.3
click at [450, 373] on span "-U" at bounding box center [446, 374] width 13 height 12
click at [521, 373] on div "psql -U amigoscode" at bounding box center [765, 354] width 770 height 64
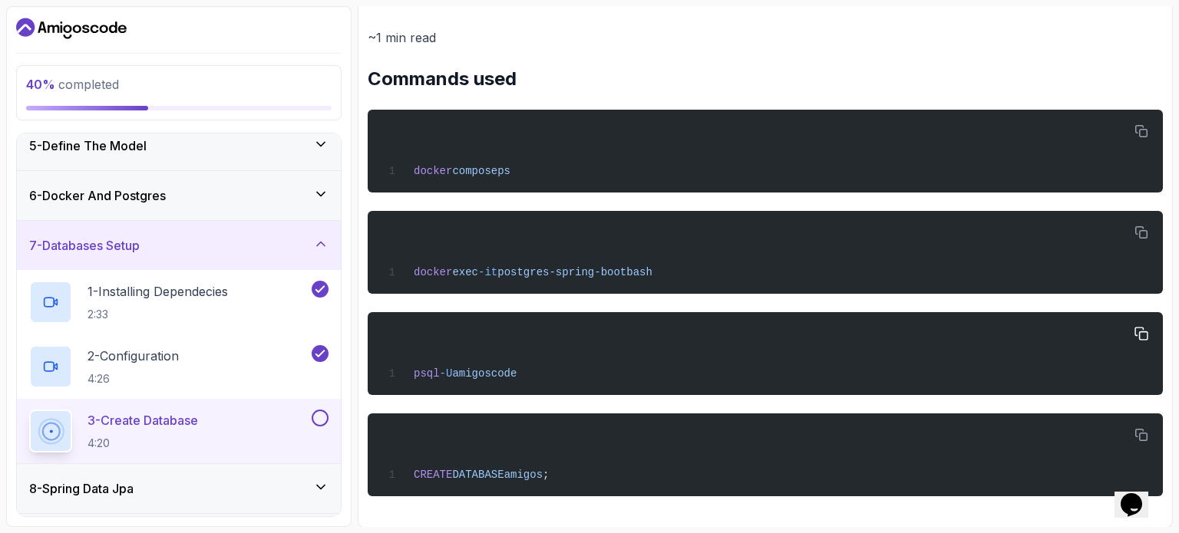
drag, startPoint x: 525, startPoint y: 378, endPoint x: 394, endPoint y: 376, distance: 130.5
click at [394, 376] on div "psql -U amigoscode" at bounding box center [765, 354] width 770 height 64
click at [498, 374] on span "amigoscode" at bounding box center [484, 374] width 64 height 12
drag, startPoint x: 546, startPoint y: 480, endPoint x: 427, endPoint y: 477, distance: 119.8
click at [427, 477] on div "CREATE DATABASE amigos ;" at bounding box center [765, 455] width 770 height 64
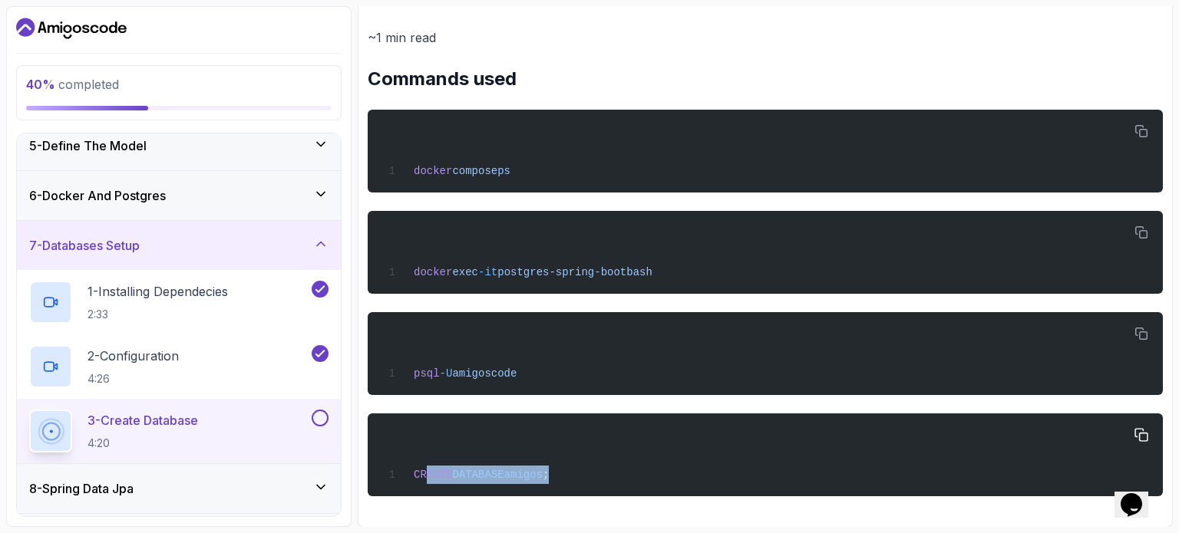
click at [629, 463] on div "CREATE DATABASE amigos ;" at bounding box center [765, 455] width 770 height 64
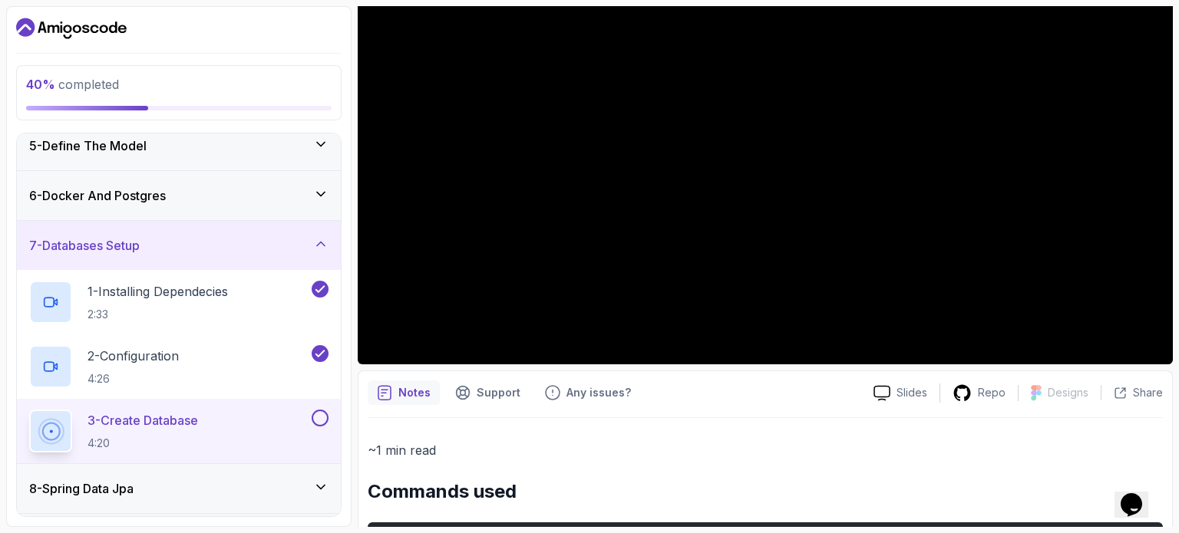
scroll to position [153, 0]
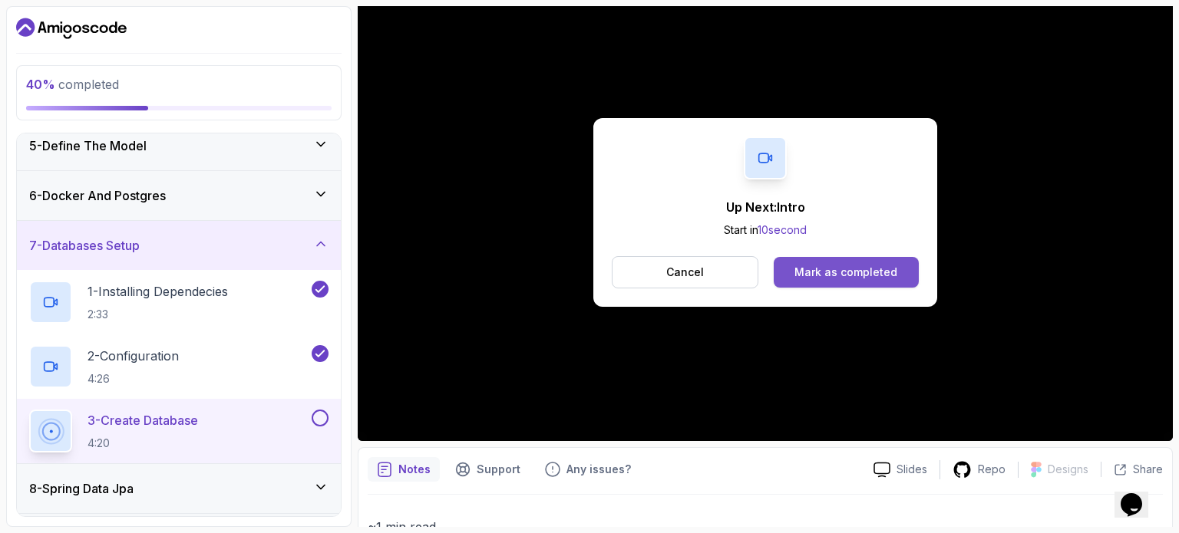
click at [876, 282] on button "Mark as completed" at bounding box center [846, 272] width 145 height 31
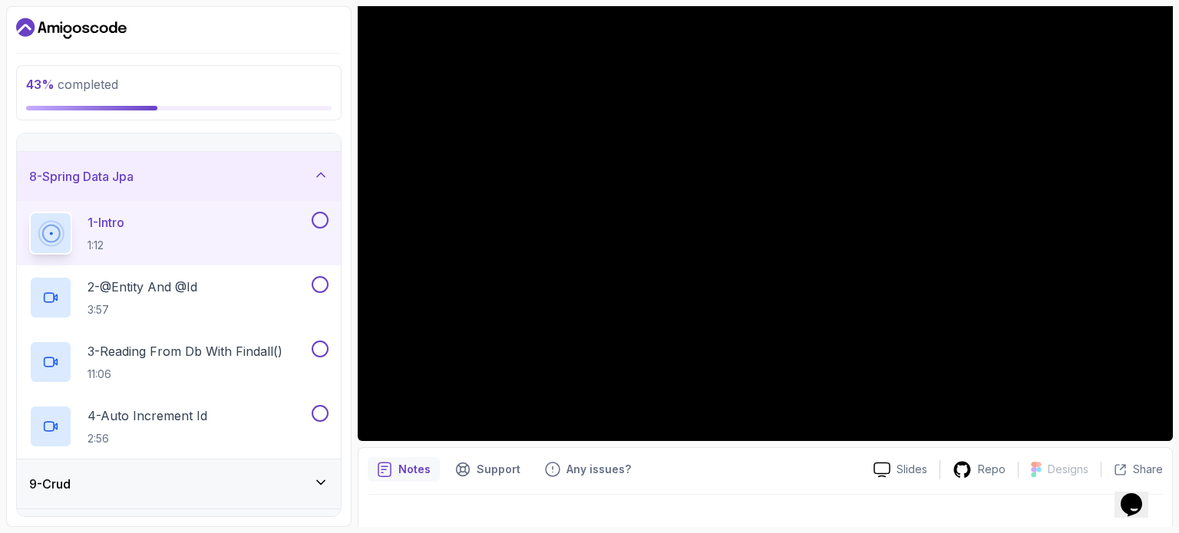
scroll to position [316, 0]
